Goal: Task Accomplishment & Management: Use online tool/utility

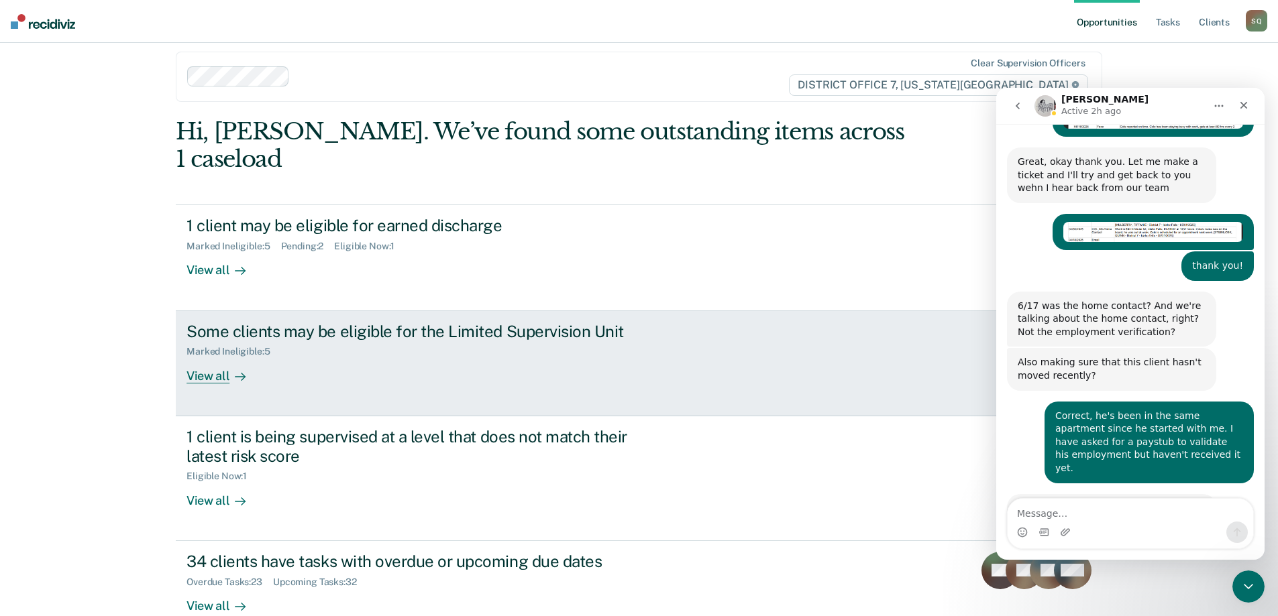
scroll to position [15, 0]
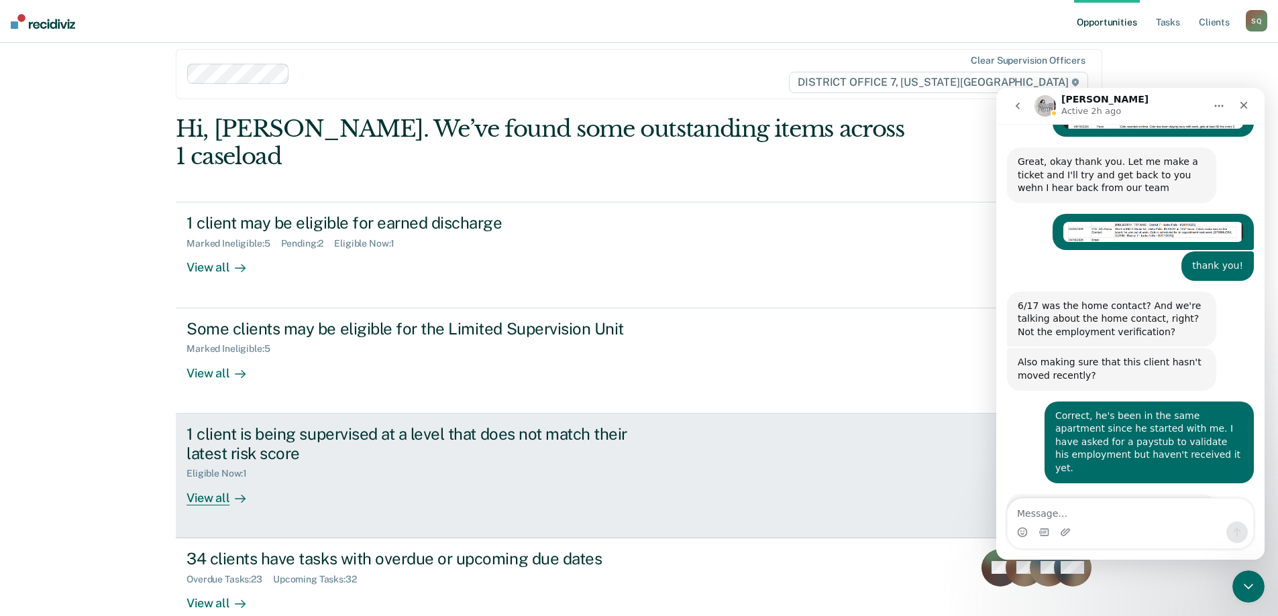
click at [477, 459] on div "1 client is being supervised at a level that does not match their latest risk s…" at bounding box center [437, 465] width 503 height 81
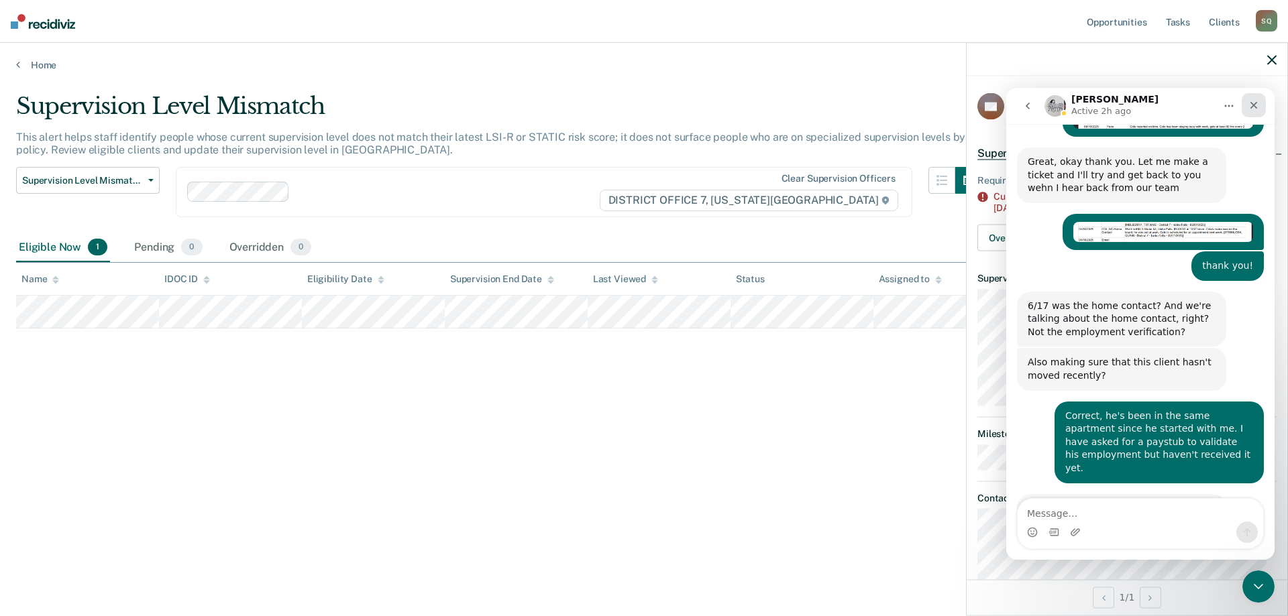
click at [1252, 105] on icon "Close" at bounding box center [1253, 105] width 11 height 11
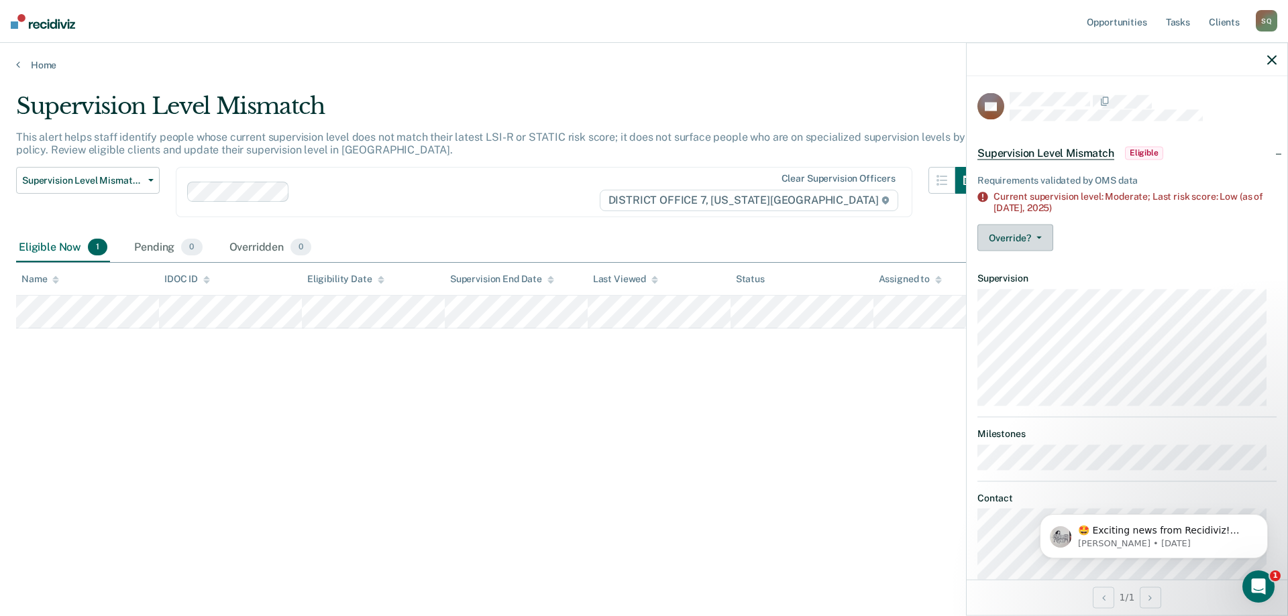
click at [1043, 238] on button "Override?" at bounding box center [1015, 238] width 76 height 27
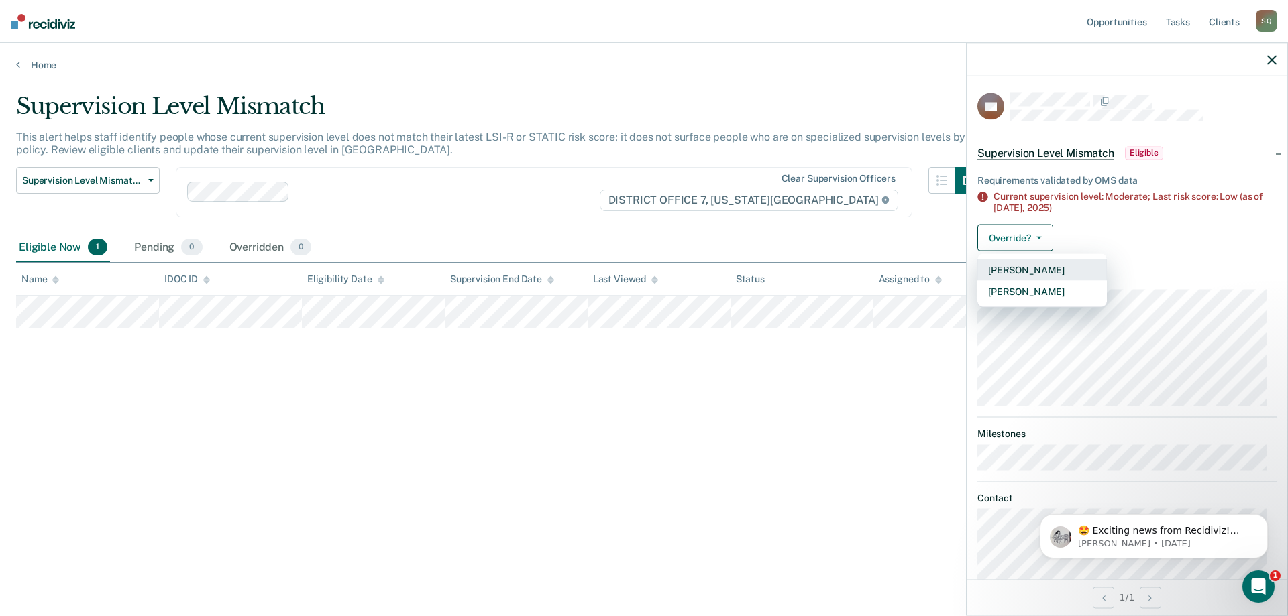
click at [1054, 265] on button "[PERSON_NAME]" at bounding box center [1041, 270] width 129 height 21
